Goal: Download file/media

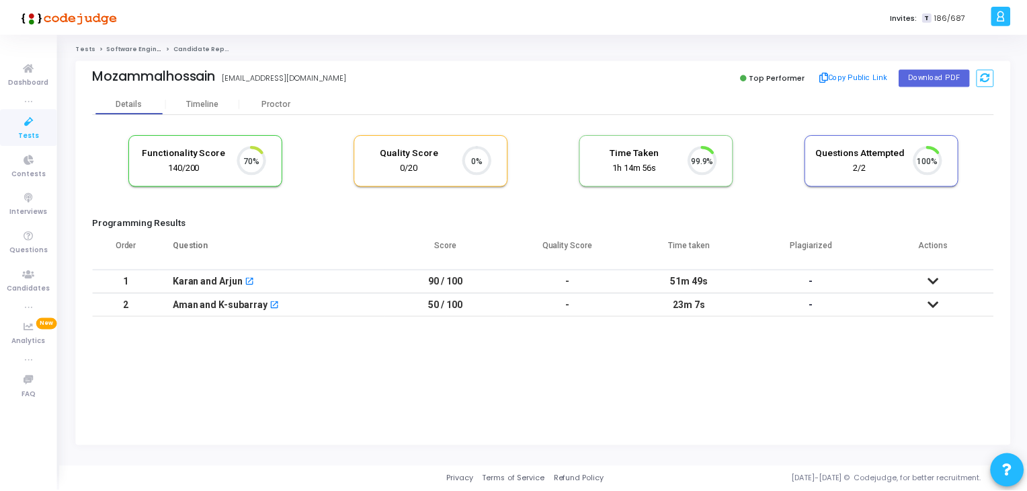
scroll to position [28, 34]
click at [24, 120] on icon at bounding box center [29, 121] width 28 height 17
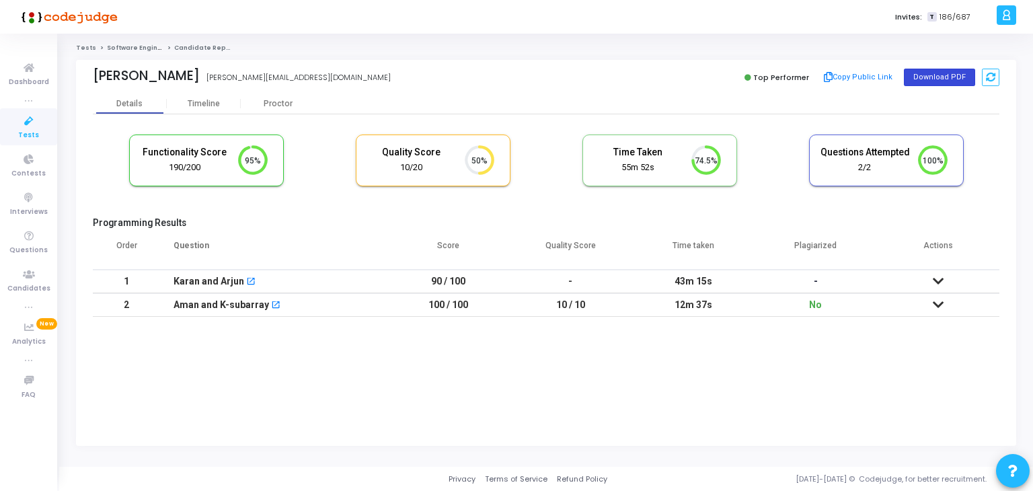
click at [941, 79] on button "Download PDF" at bounding box center [939, 77] width 71 height 17
click at [35, 75] on icon at bounding box center [29, 68] width 28 height 17
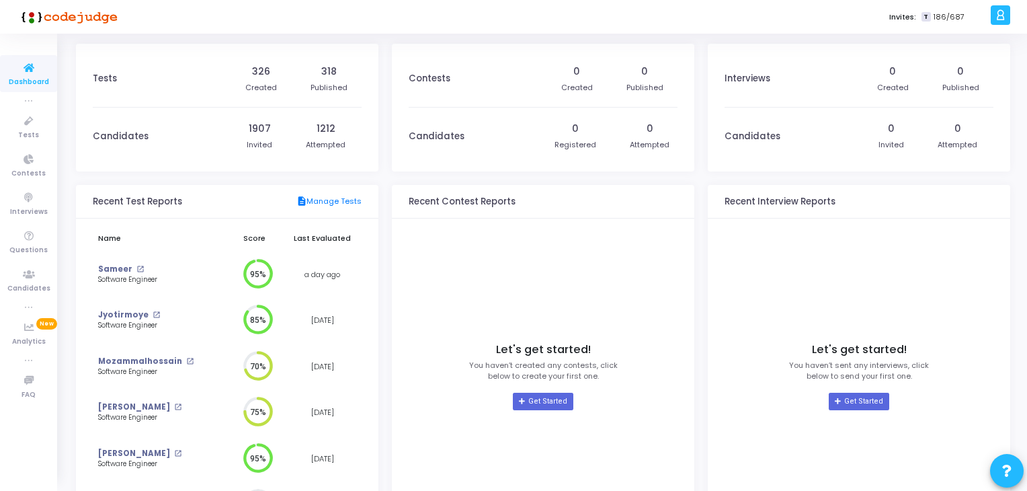
click at [19, 65] on icon at bounding box center [29, 68] width 28 height 17
